Goal: Information Seeking & Learning: Understand process/instructions

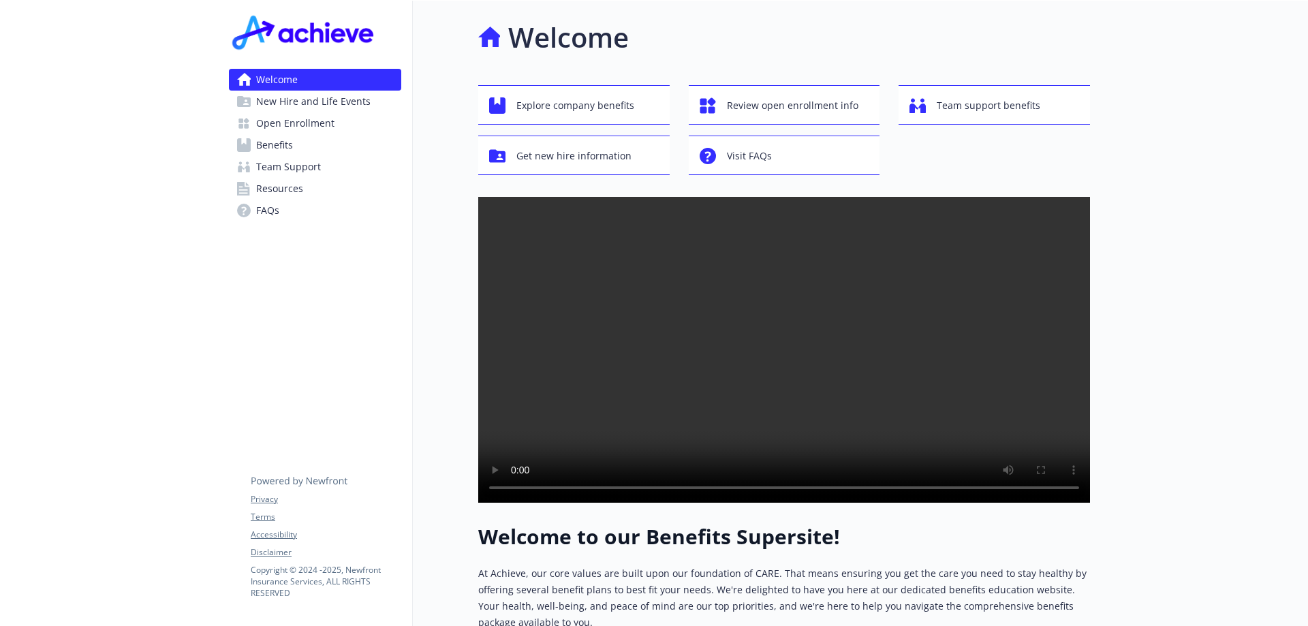
click at [275, 150] on span "Benefits" at bounding box center [274, 145] width 37 height 22
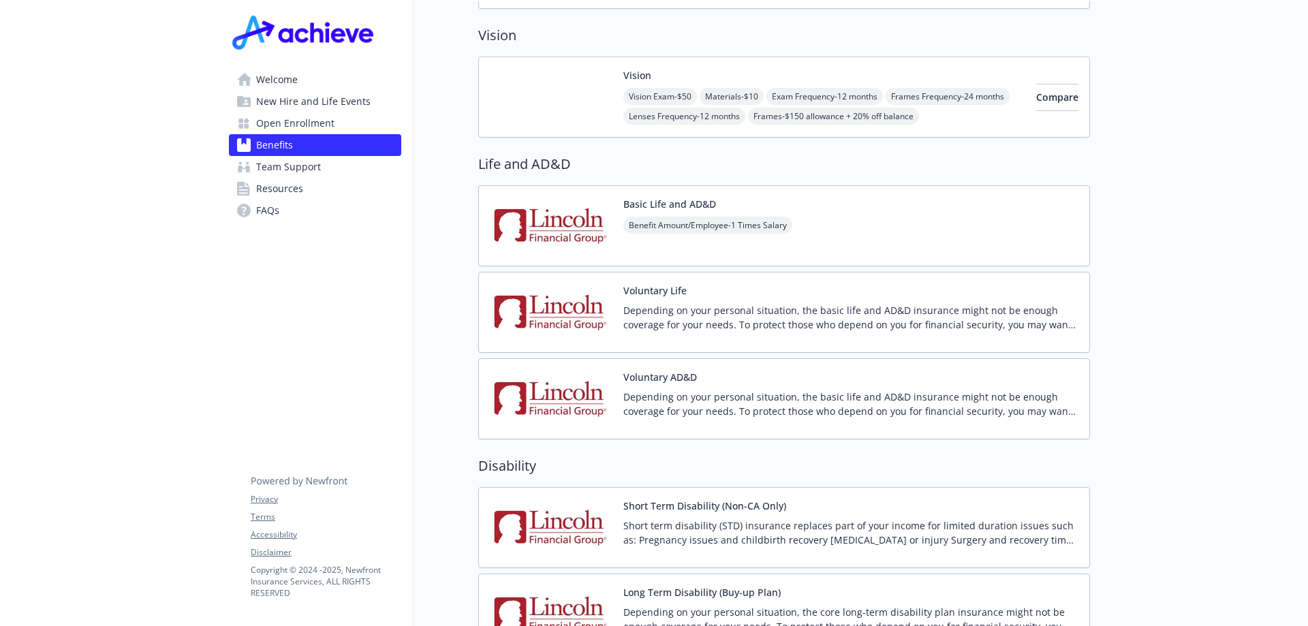
scroll to position [681, 0]
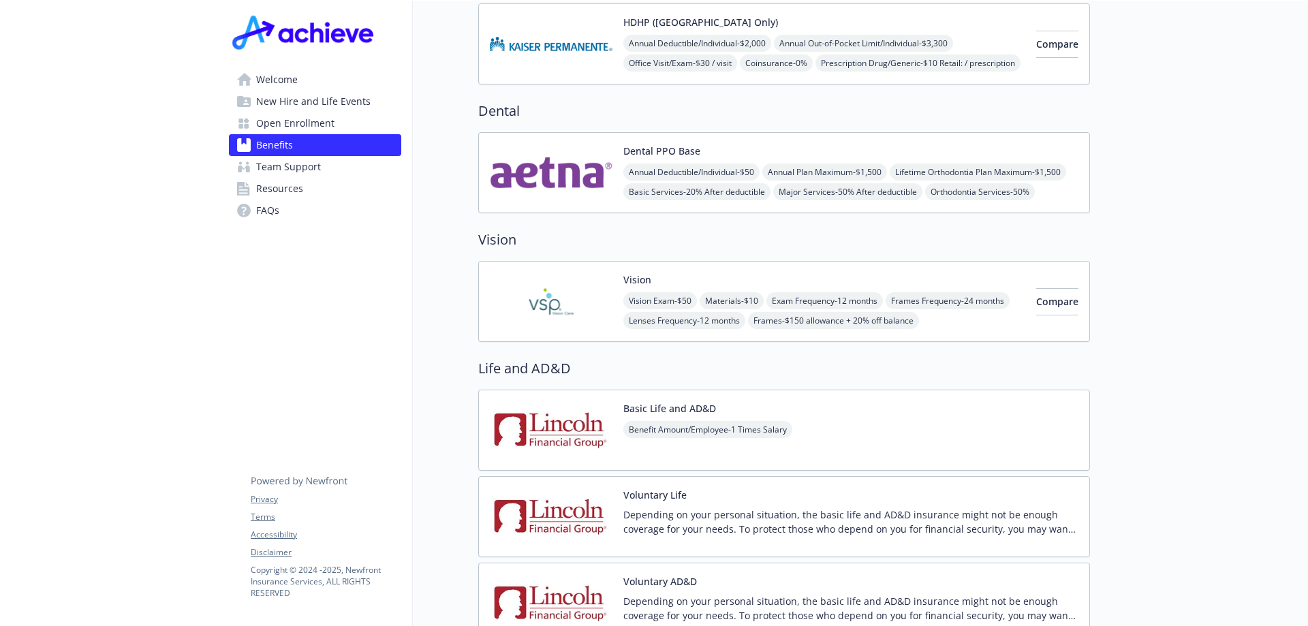
click at [949, 292] on div "Vision Exam - $50 Materials - $10 Exam Frequency - 12 months Frames Frequency -…" at bounding box center [825, 310] width 402 height 37
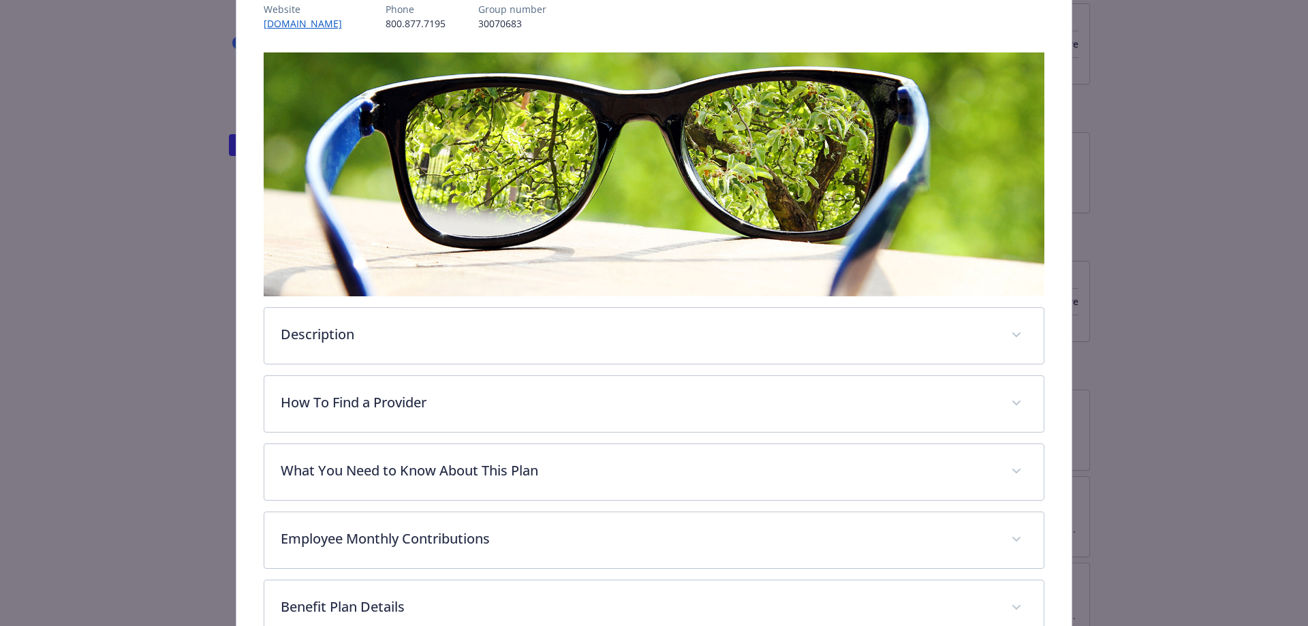
scroll to position [313, 0]
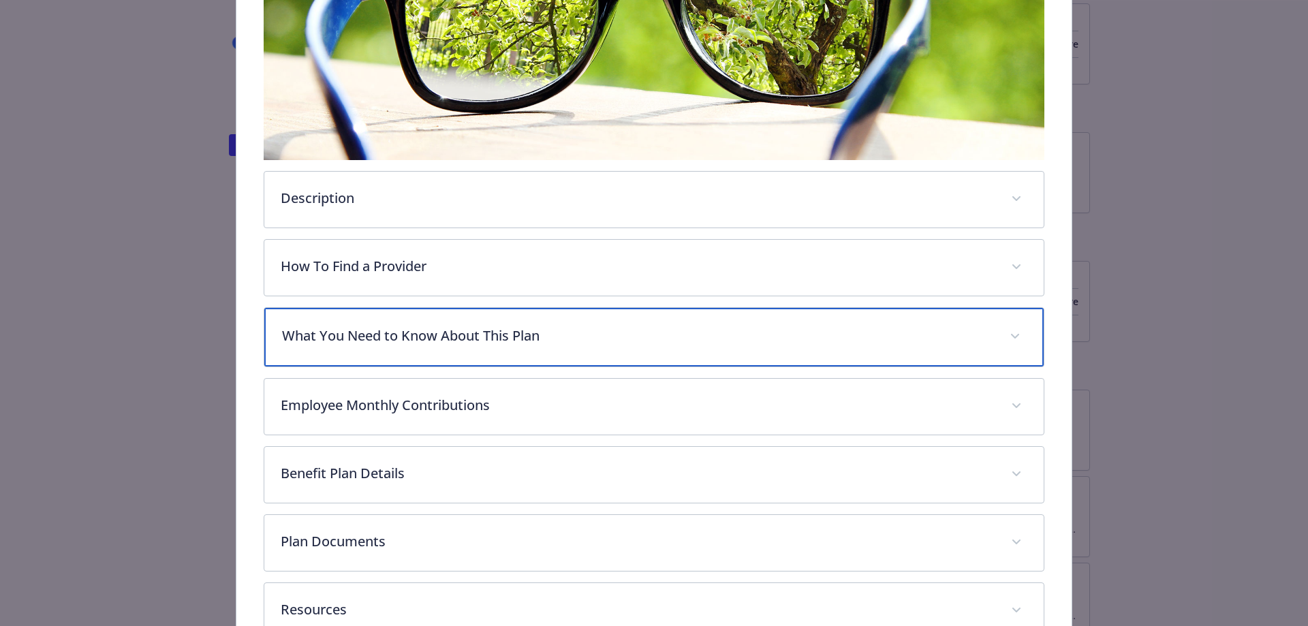
click at [1005, 327] on span "details for plan Vision - Vision - Vision" at bounding box center [1015, 337] width 22 height 22
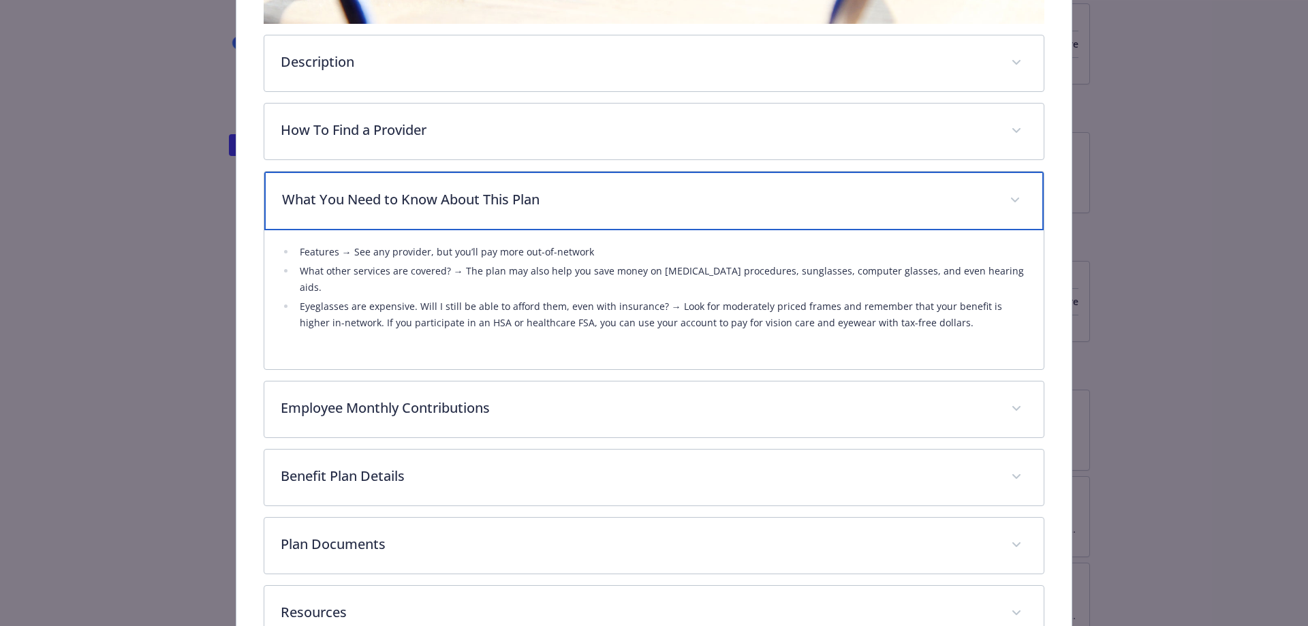
scroll to position [518, 0]
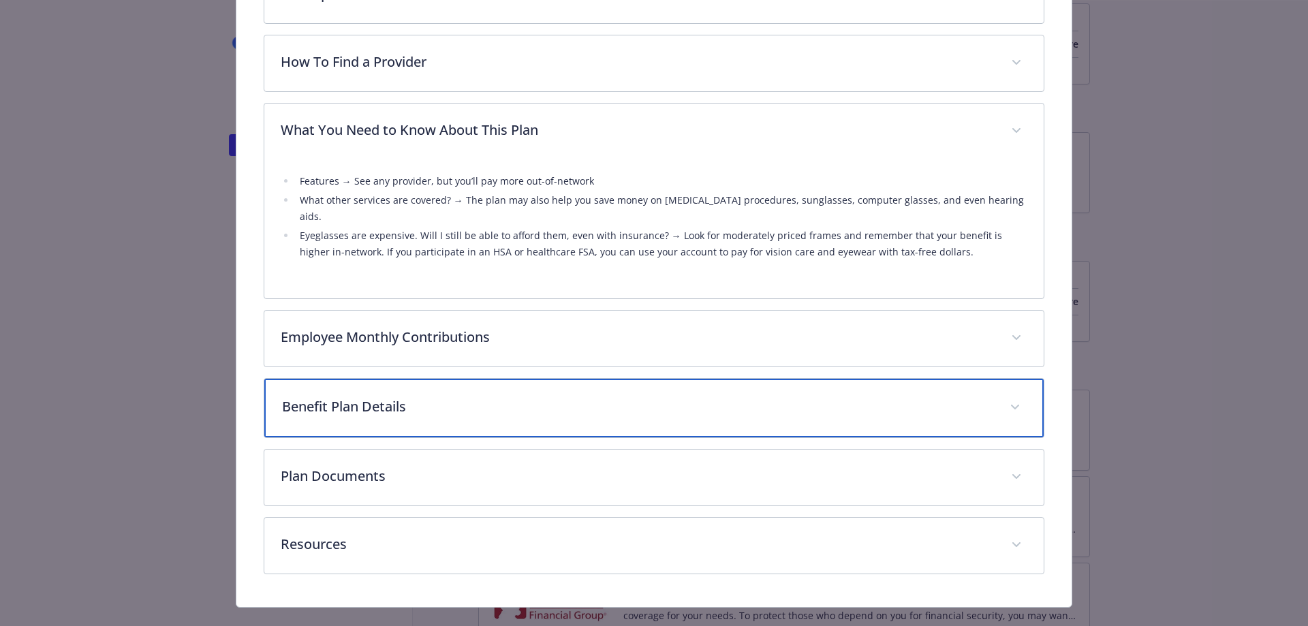
click at [1013, 397] on span "details for plan Vision - Vision - Vision" at bounding box center [1015, 408] width 22 height 22
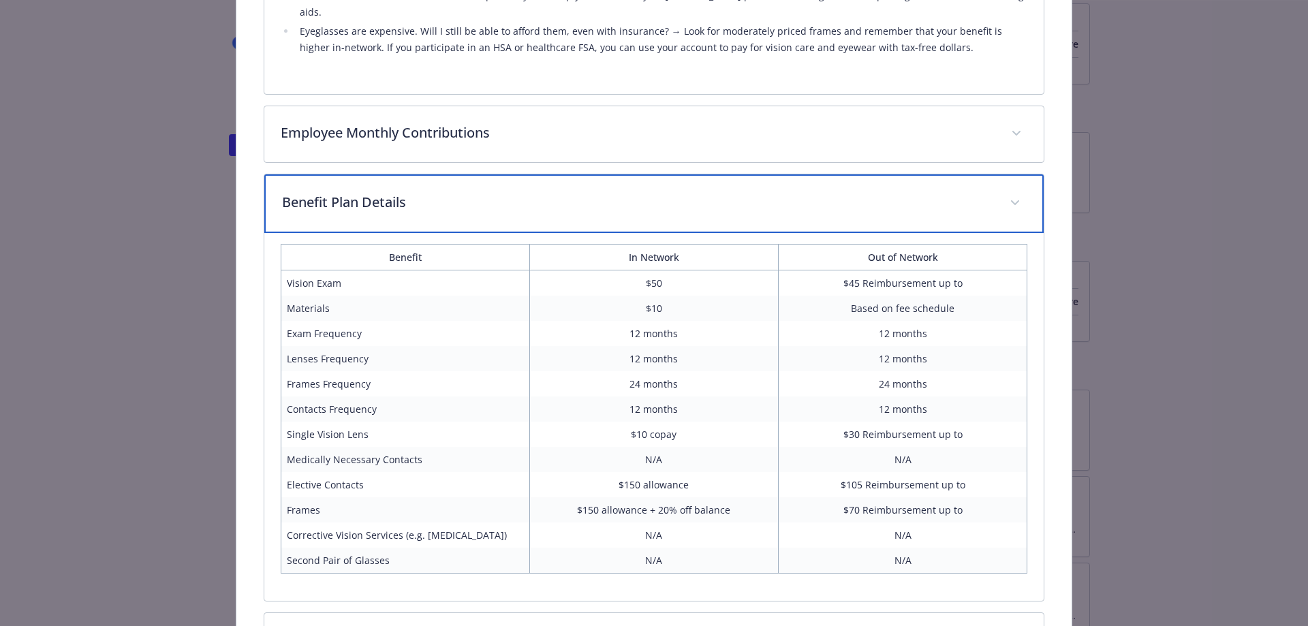
scroll to position [893, 0]
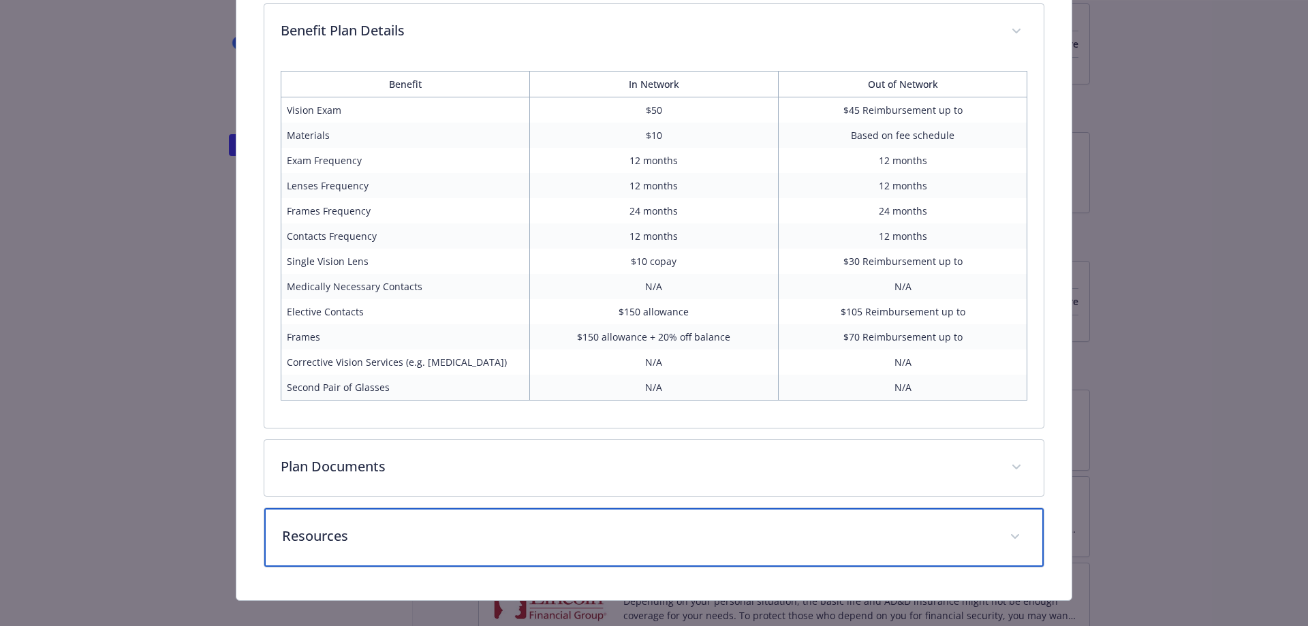
click at [1020, 515] on div "Resources" at bounding box center [654, 537] width 780 height 59
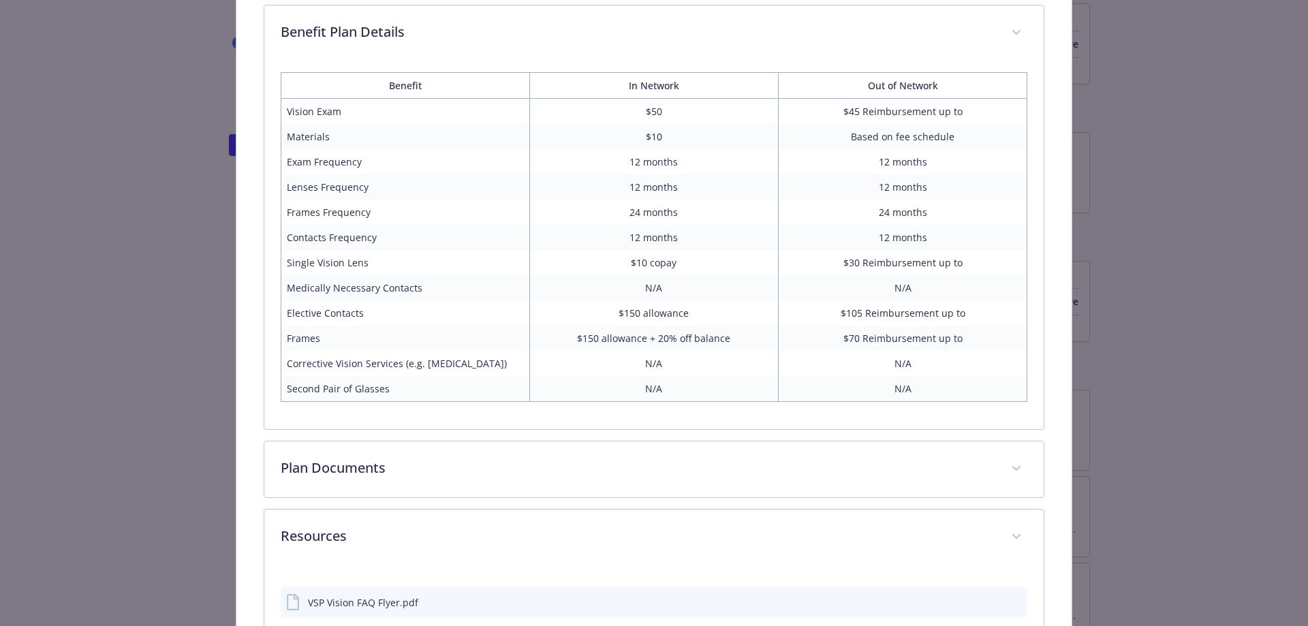
scroll to position [969, 0]
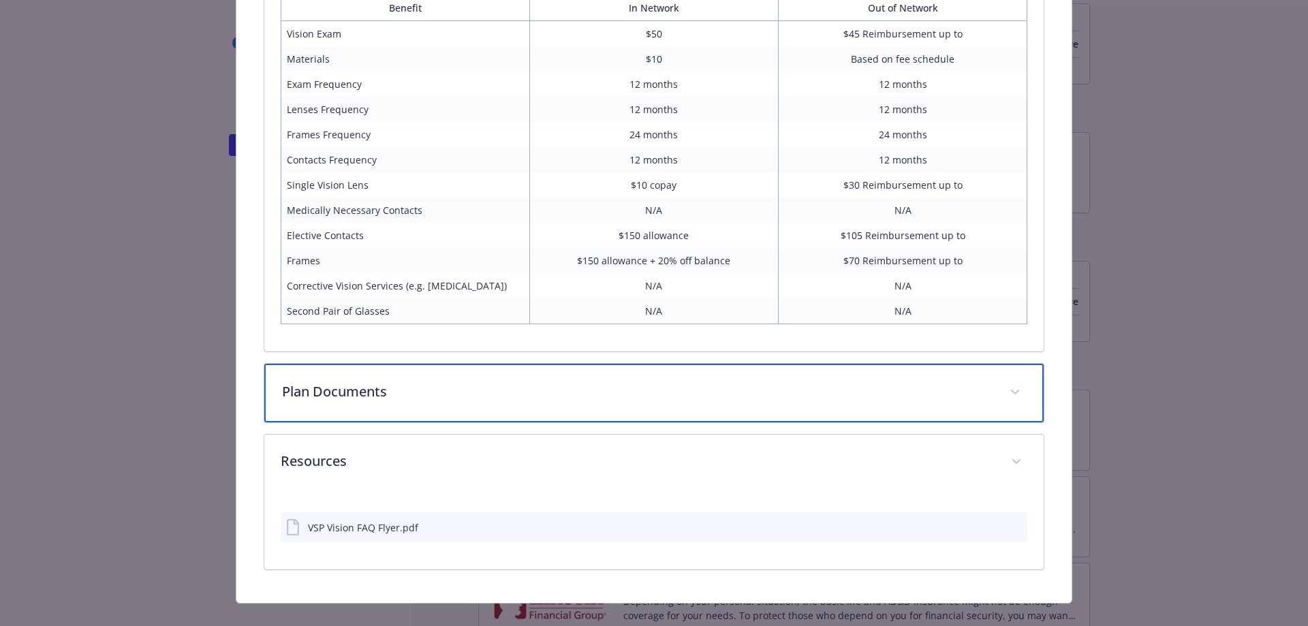
click at [447, 364] on div "Plan Documents" at bounding box center [654, 393] width 780 height 59
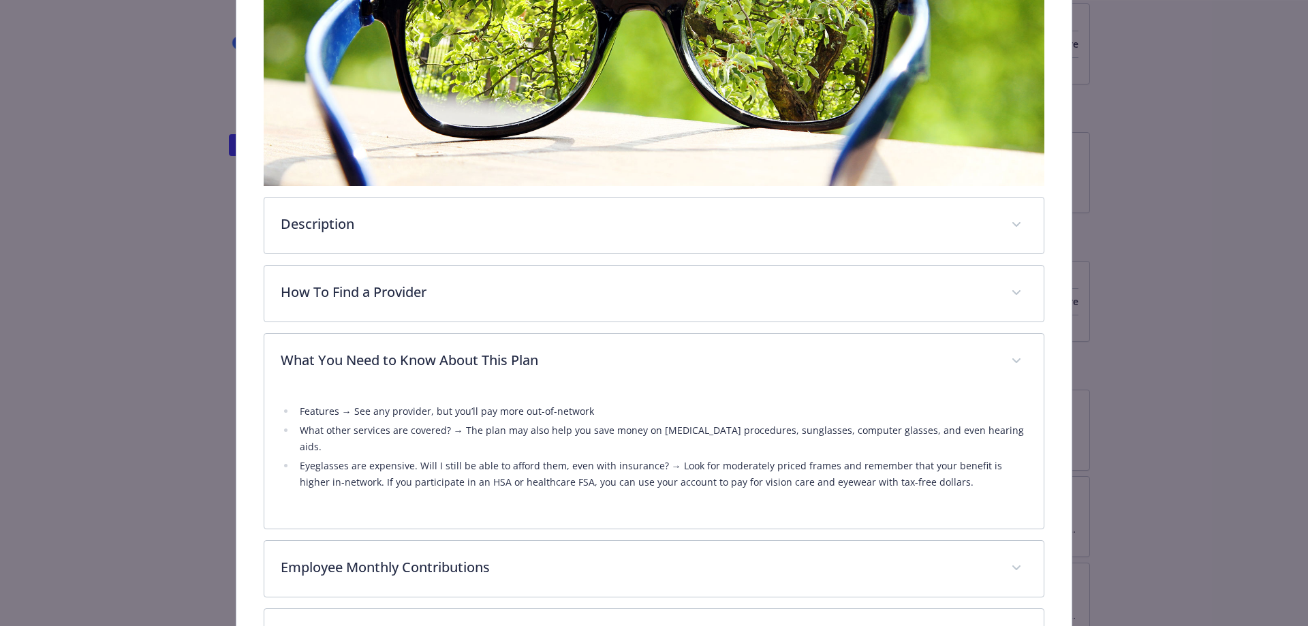
scroll to position [0, 0]
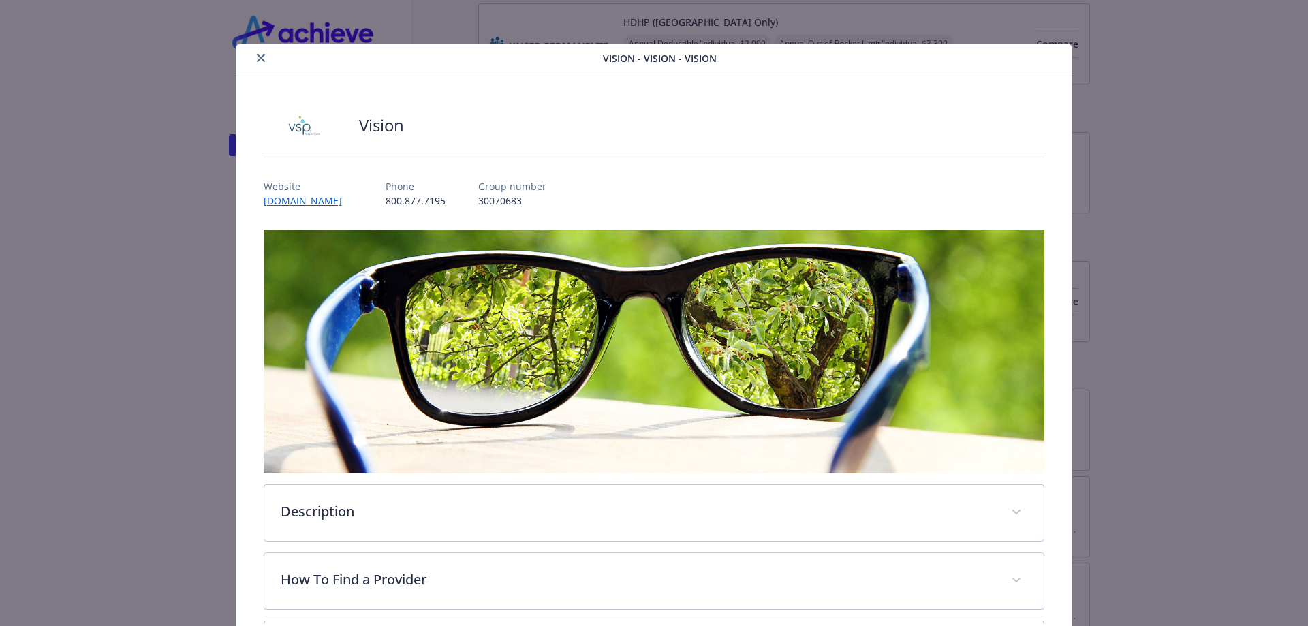
click at [258, 56] on icon "close" at bounding box center [261, 58] width 8 height 8
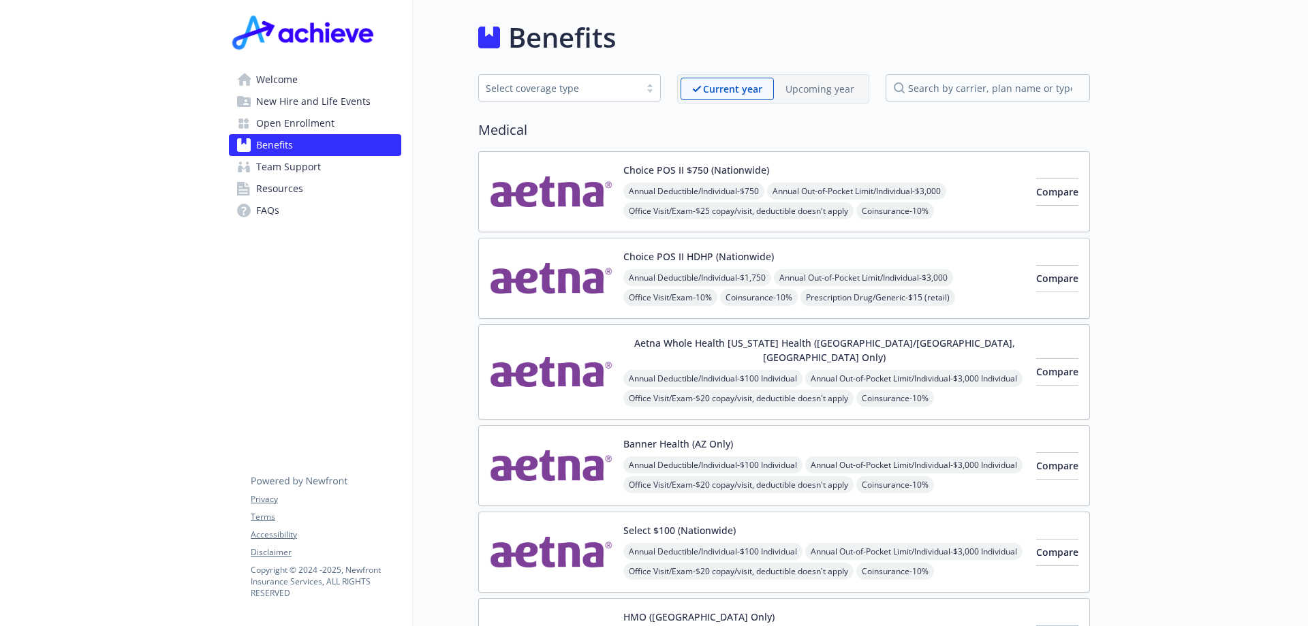
scroll to position [68, 0]
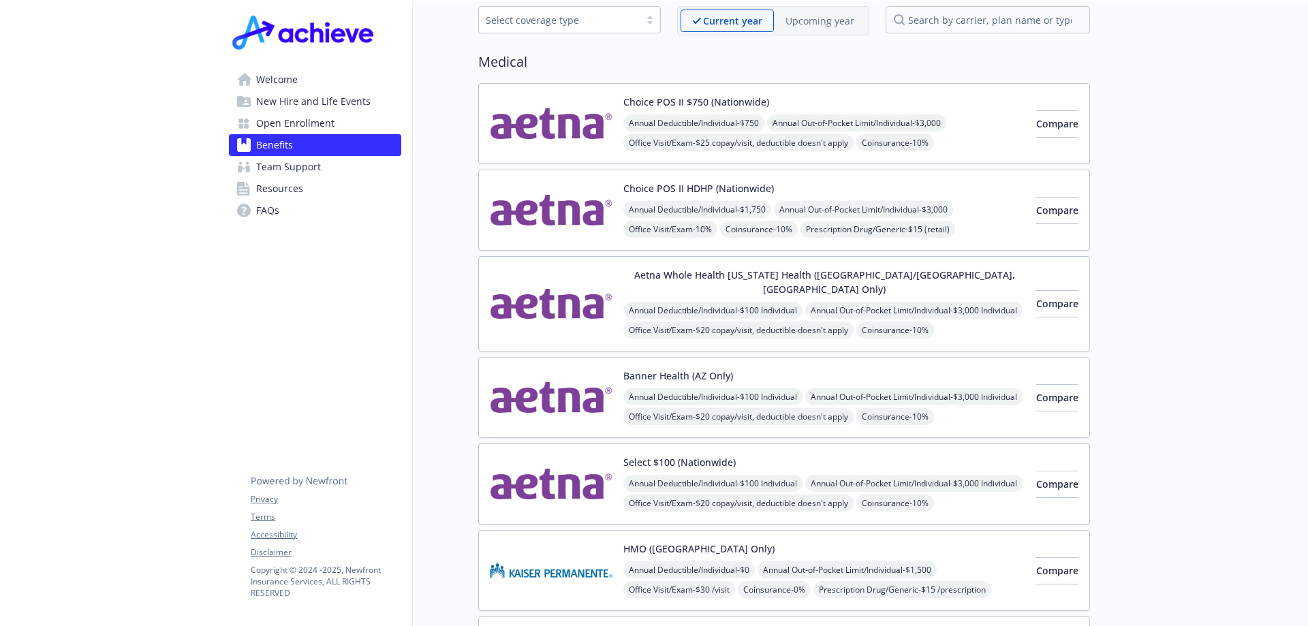
click at [915, 316] on div "Annual Deductible/Individual - $100 Individual Annual Out-of-Pocket Limit/Indiv…" at bounding box center [825, 350] width 402 height 97
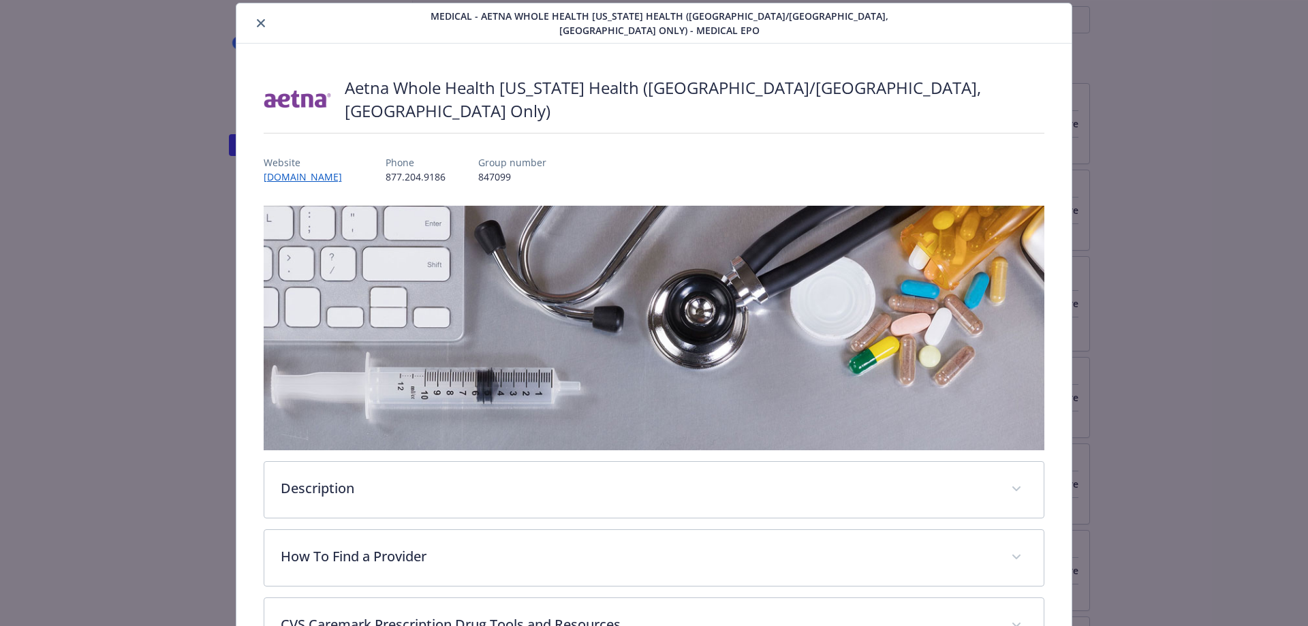
scroll to position [177, 0]
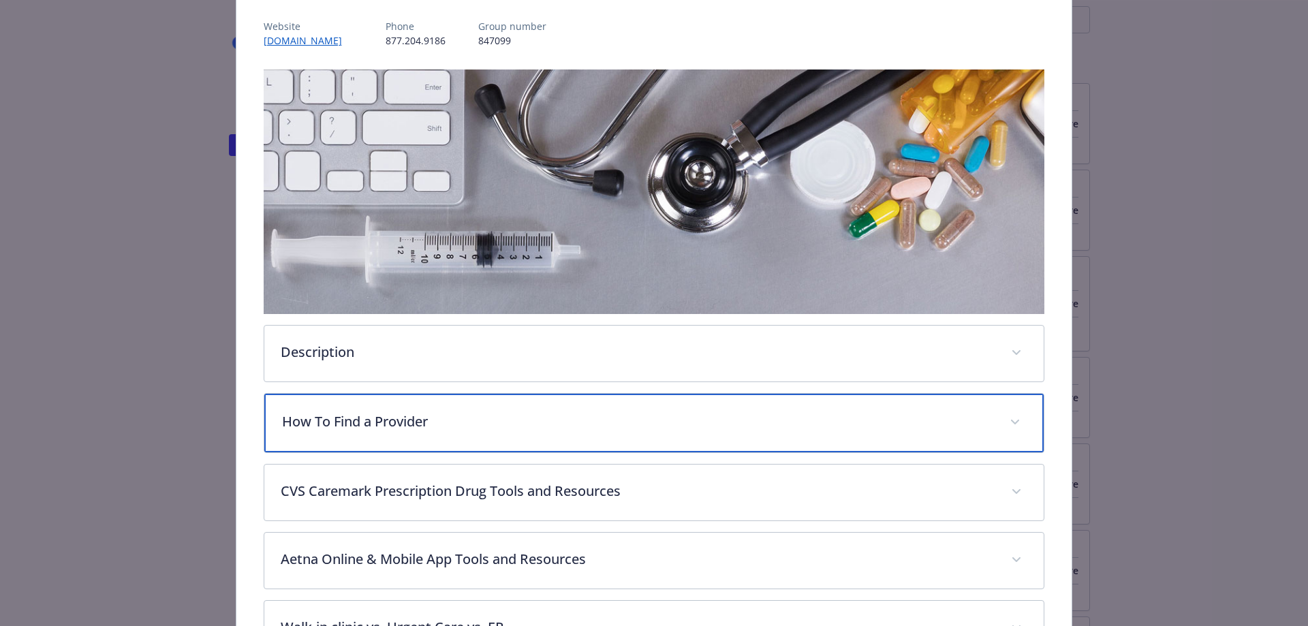
click at [746, 412] on p "How To Find a Provider" at bounding box center [638, 422] width 712 height 20
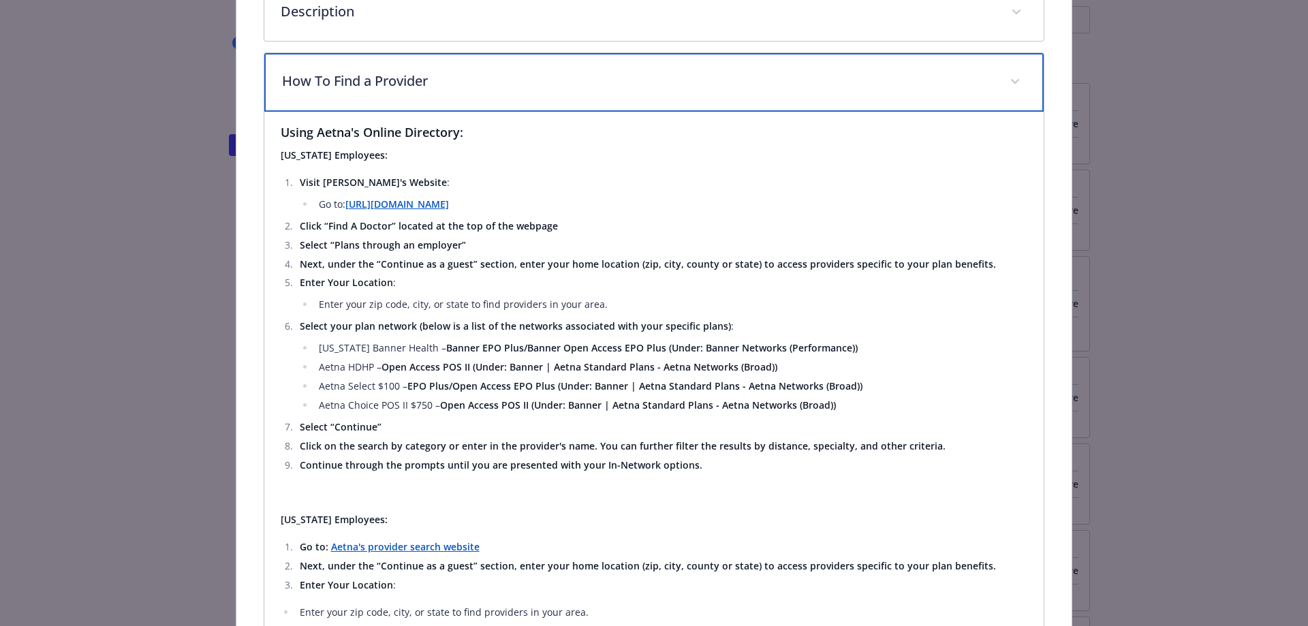
scroll to position [859, 0]
